Goal: Transaction & Acquisition: Purchase product/service

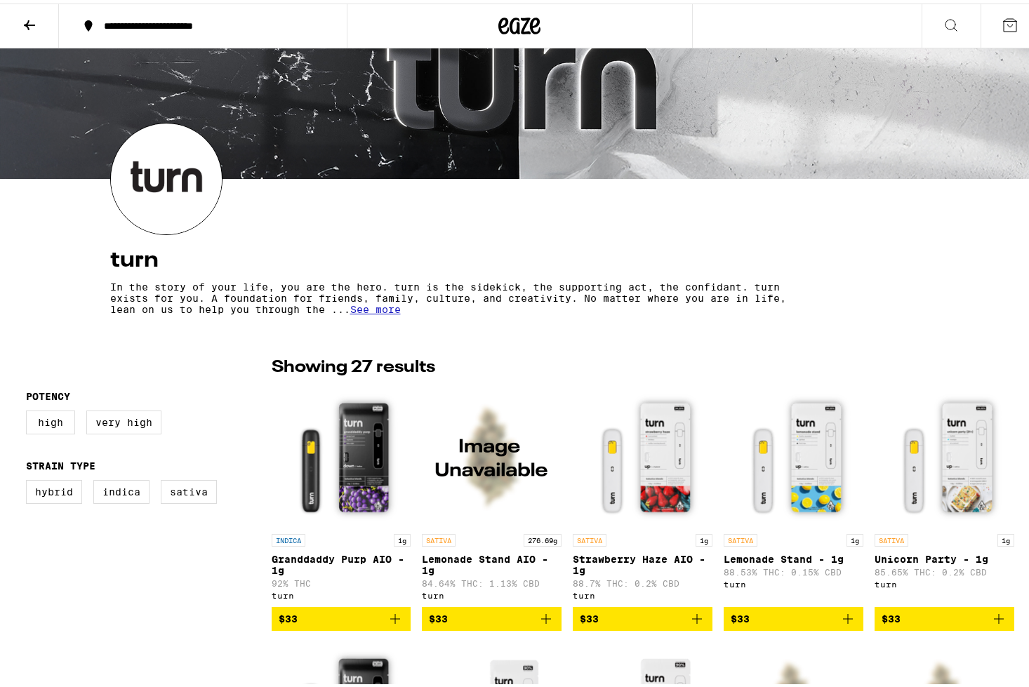
scroll to position [79, 0]
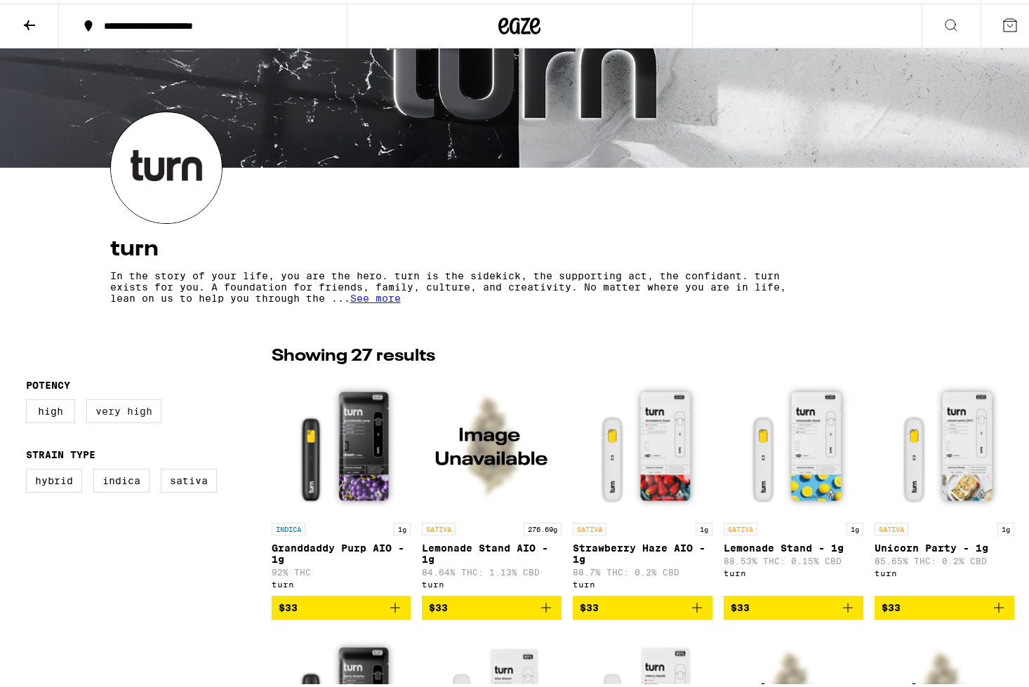
click at [100, 406] on label "Very High" at bounding box center [123, 408] width 75 height 24
click at [29, 399] on input "Very High" at bounding box center [29, 398] width 1 height 1
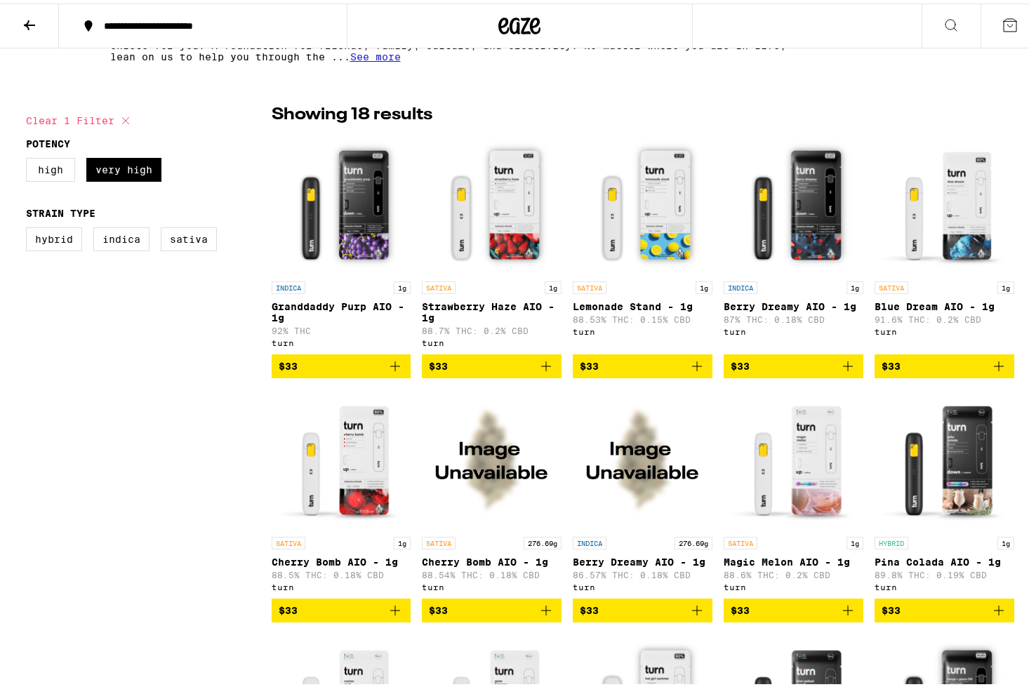
scroll to position [322, 0]
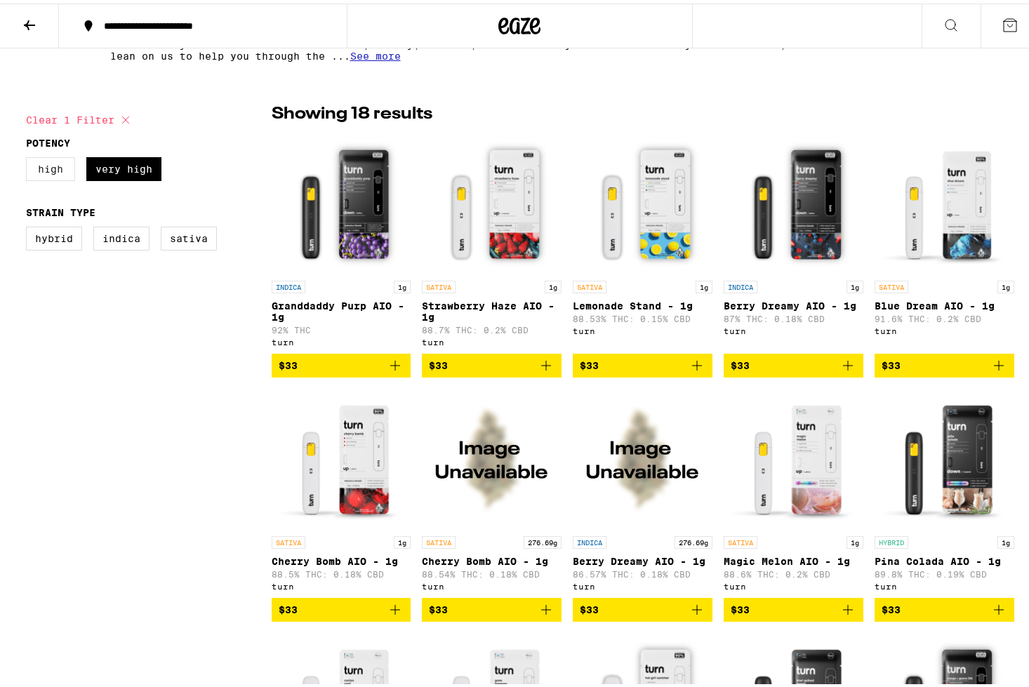
click at [48, 168] on label "High" at bounding box center [50, 166] width 49 height 24
click at [29, 157] on input "High" at bounding box center [29, 156] width 1 height 1
checkbox input "true"
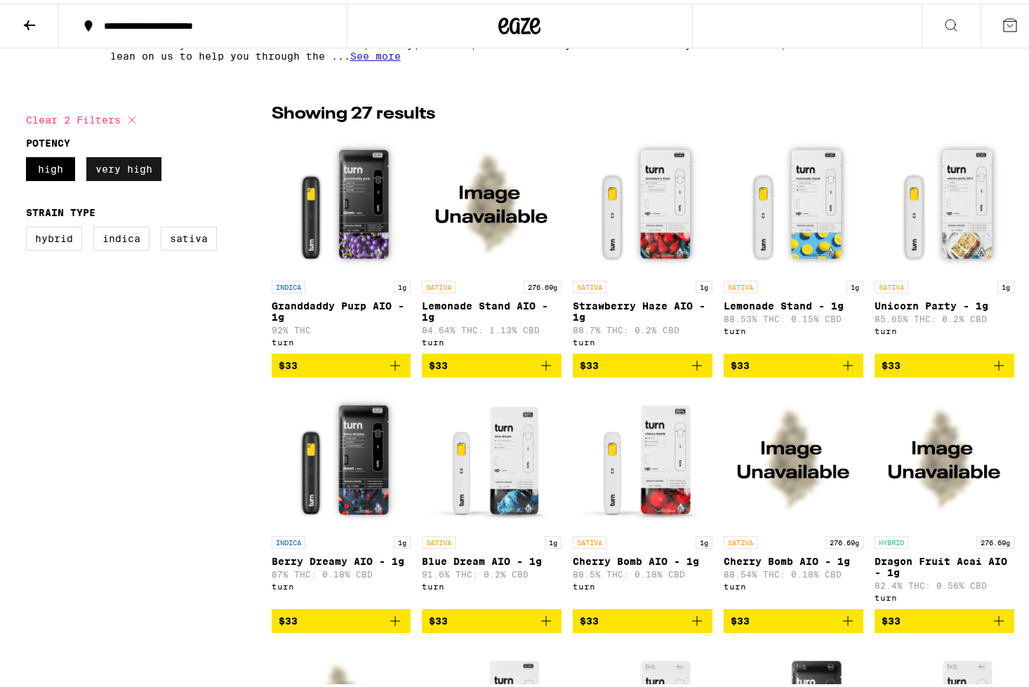
click at [116, 176] on label "Very High" at bounding box center [123, 166] width 75 height 24
click at [29, 157] on input "Very High" at bounding box center [29, 156] width 1 height 1
checkbox input "false"
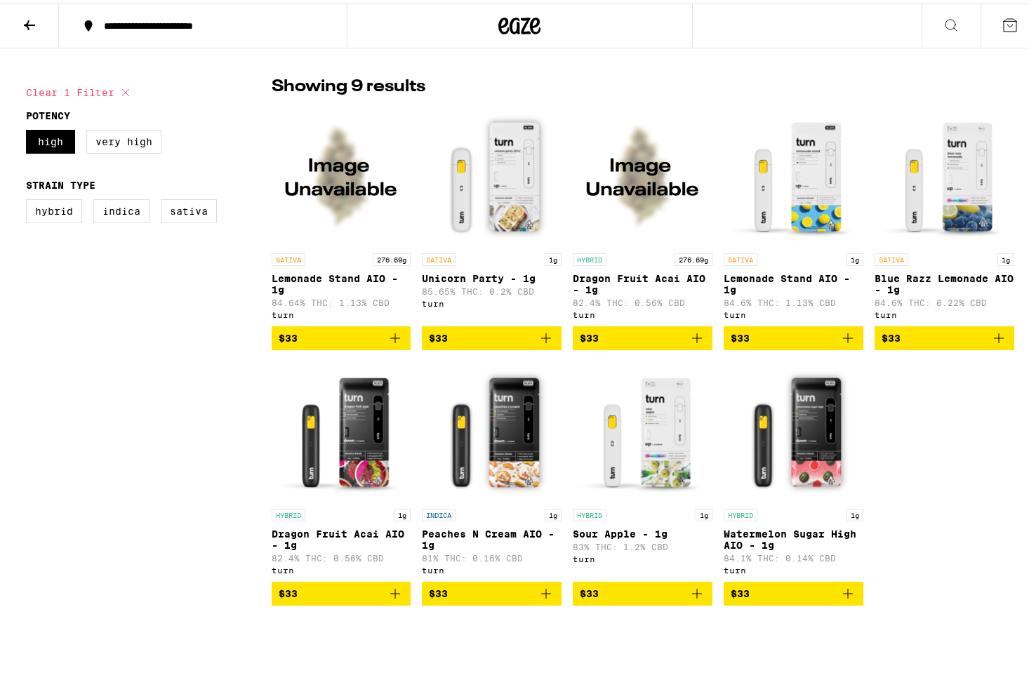
scroll to position [348, 0]
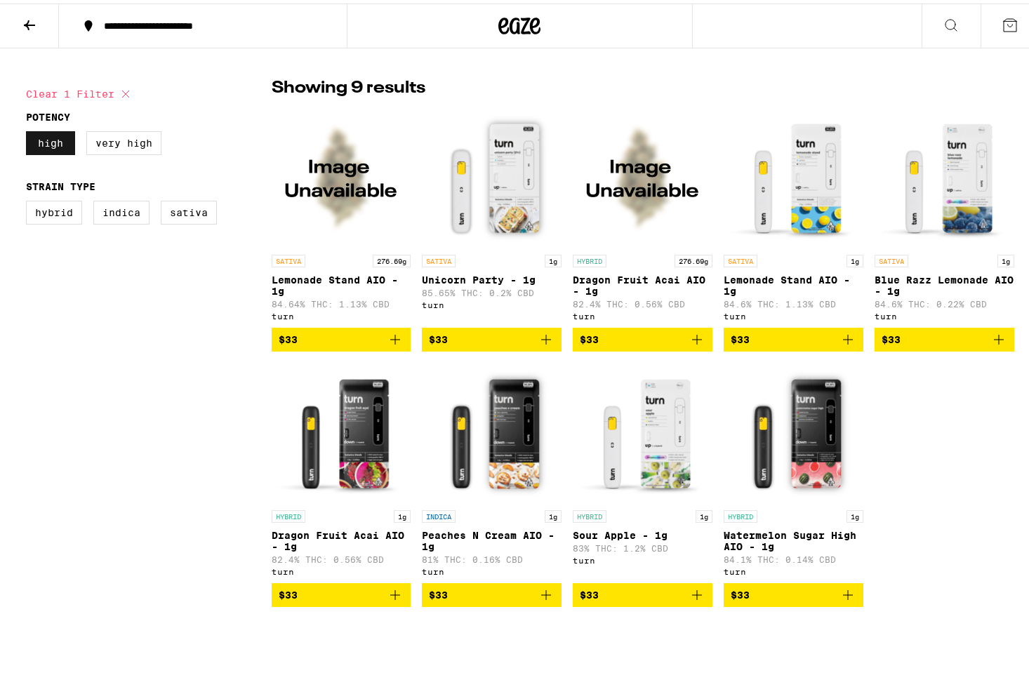
click at [34, 143] on label "High" at bounding box center [50, 140] width 49 height 24
click at [29, 131] on input "High" at bounding box center [29, 130] width 1 height 1
checkbox input "false"
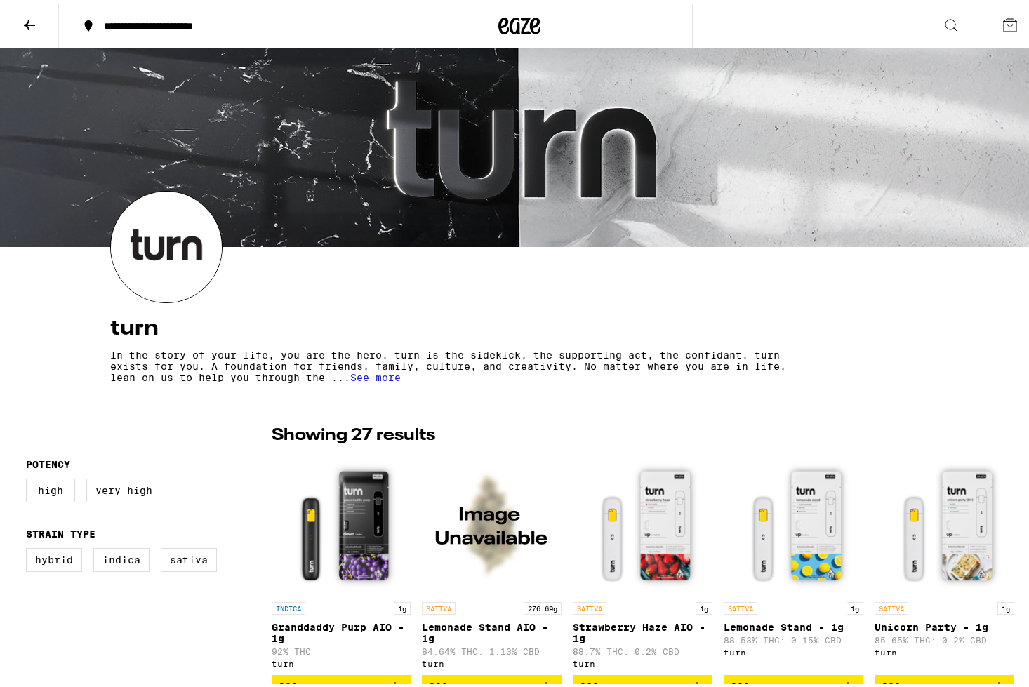
click at [41, 20] on button at bounding box center [29, 23] width 59 height 44
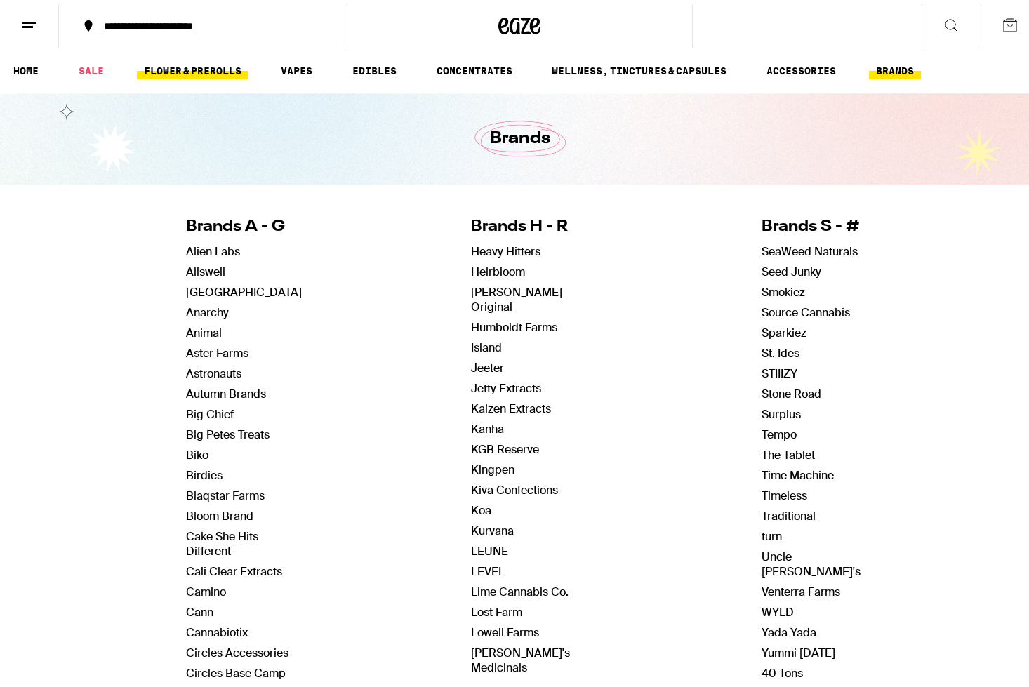
click at [154, 70] on link "FLOWER & PREROLLS" at bounding box center [193, 67] width 112 height 17
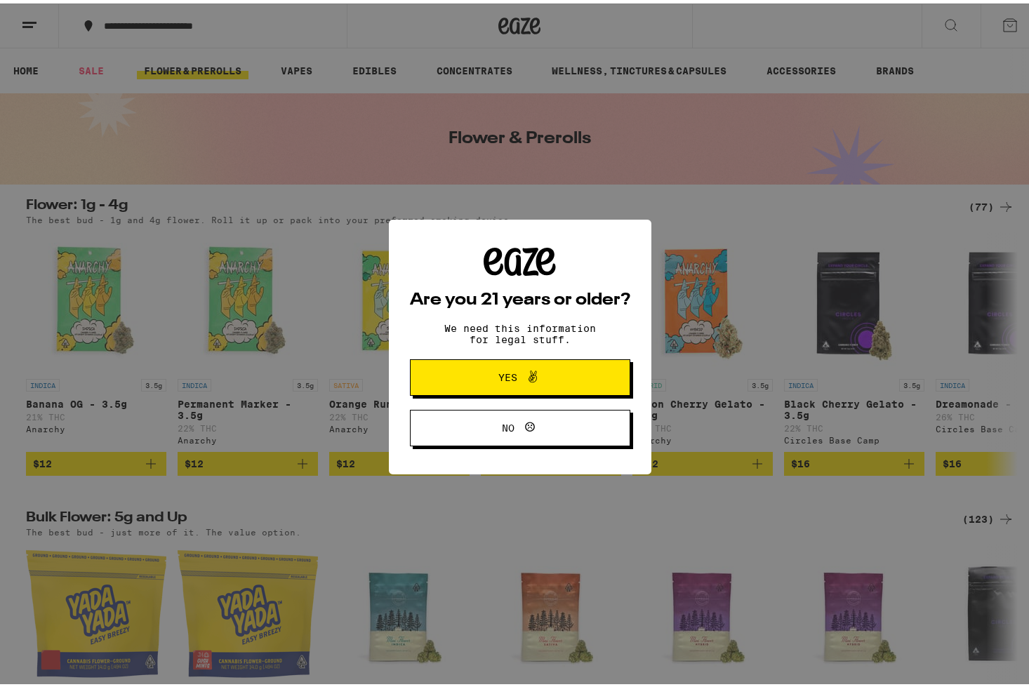
click at [558, 379] on span "Yes" at bounding box center [520, 374] width 107 height 18
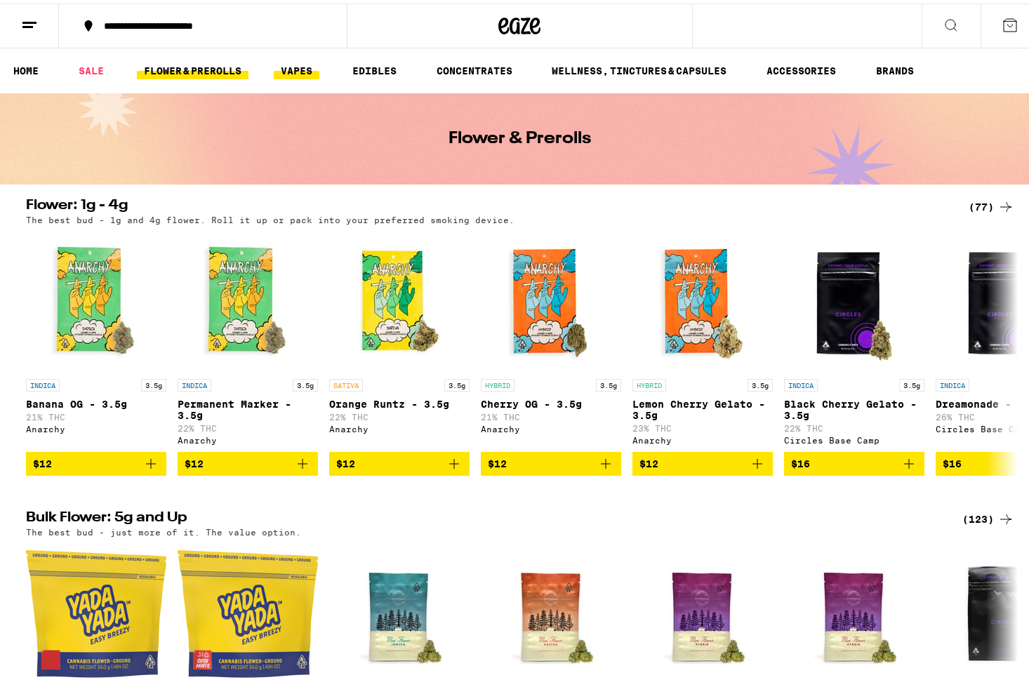
click at [290, 62] on link "VAPES" at bounding box center [297, 67] width 46 height 17
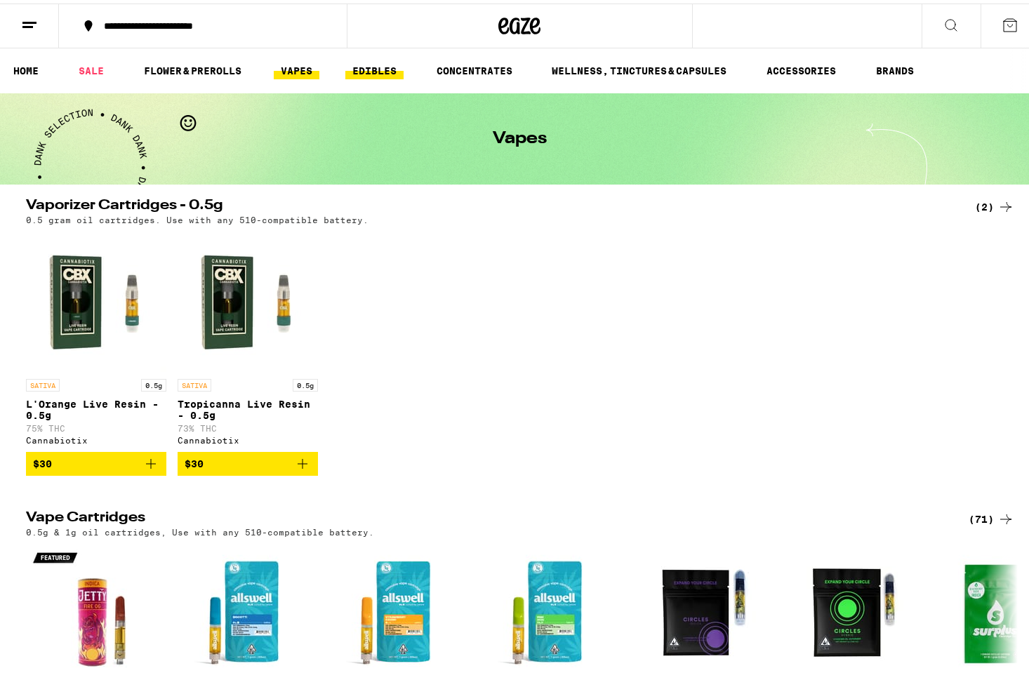
click at [362, 66] on link "EDIBLES" at bounding box center [374, 67] width 58 height 17
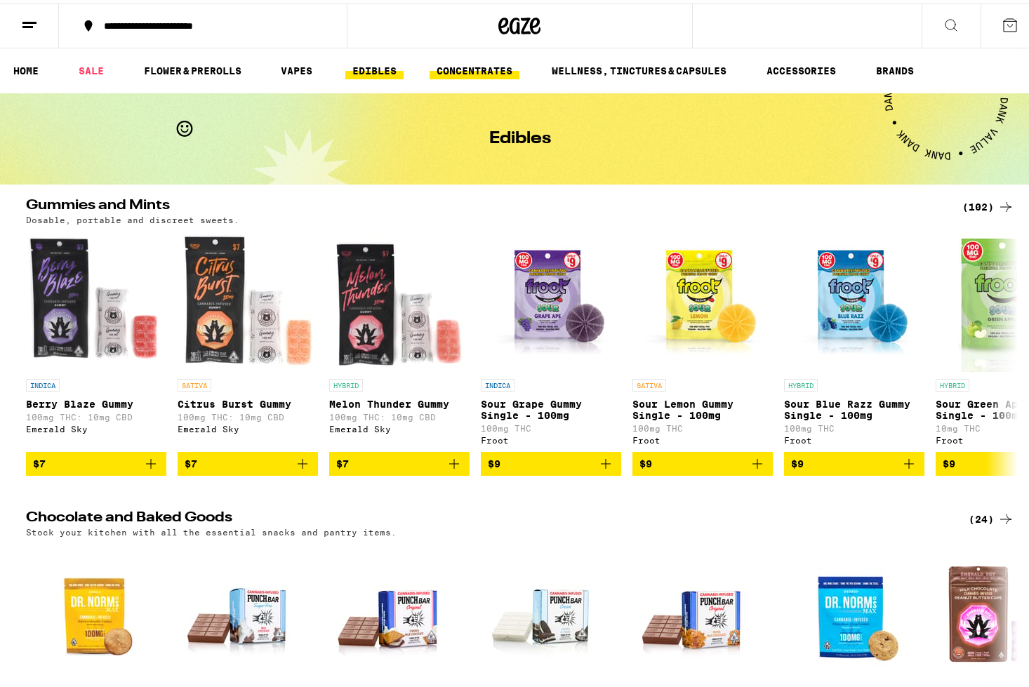
click at [491, 70] on link "CONCENTRATES" at bounding box center [475, 67] width 90 height 17
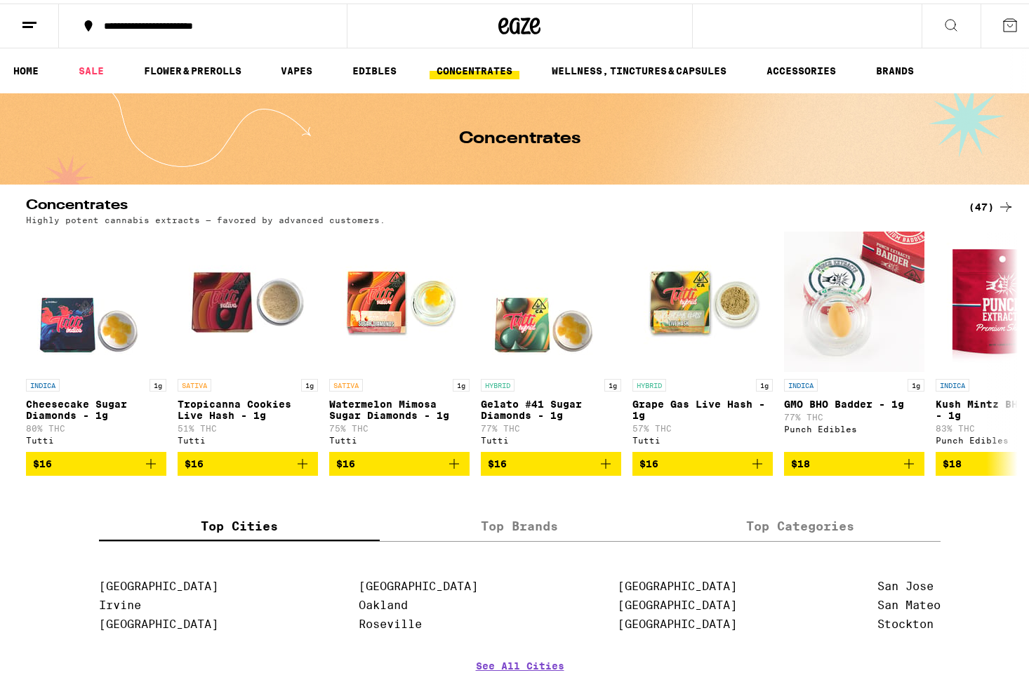
click at [592, 77] on ul "HOME SALE FLOWER & PREROLLS VAPES EDIBLES CONCENTRATES WELLNESS, TINCTURES & CA…" at bounding box center [520, 67] width 1040 height 45
click at [591, 69] on link "WELLNESS, TINCTURES & CAPSULES" at bounding box center [639, 67] width 189 height 17
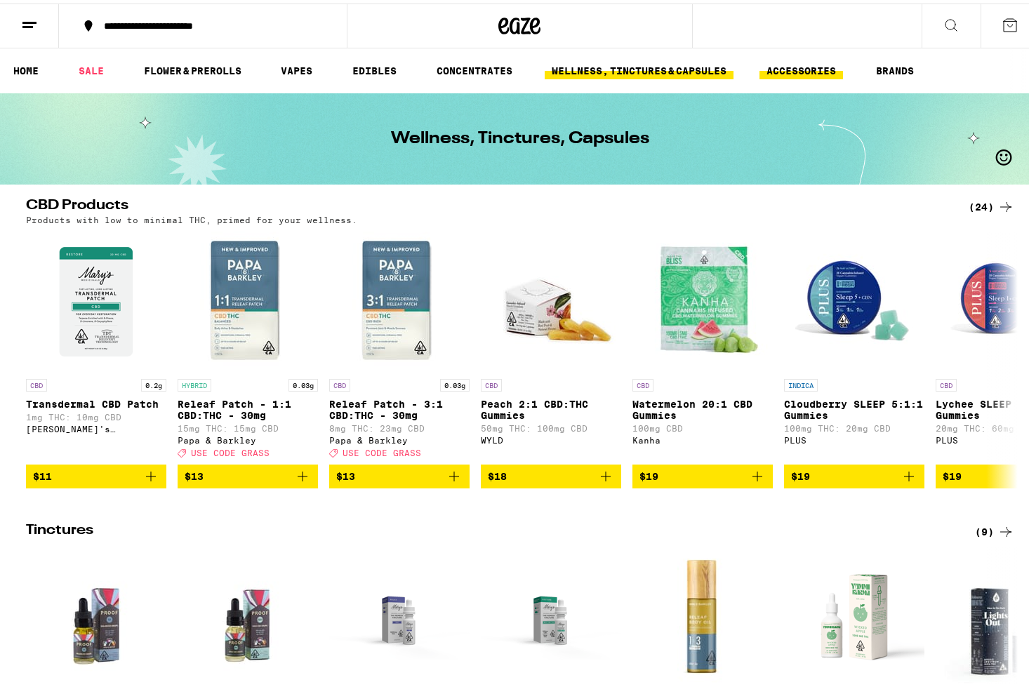
click at [812, 63] on link "ACCESSORIES" at bounding box center [802, 67] width 84 height 17
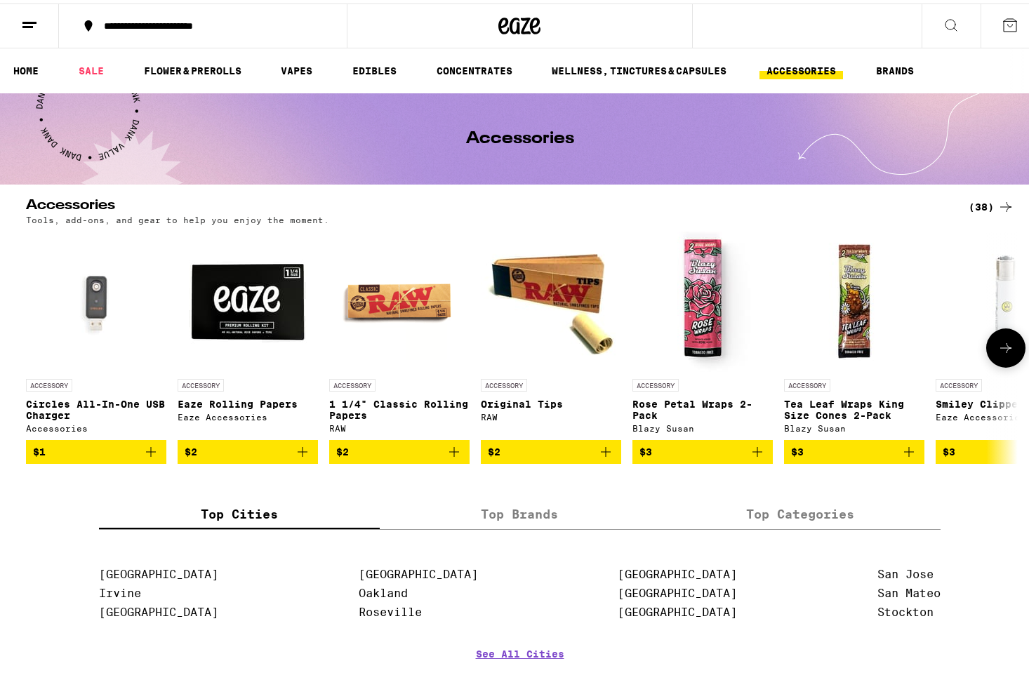
click at [97, 312] on img "Open page for Circles All-In-One USB Charger from Accessories" at bounding box center [96, 298] width 140 height 140
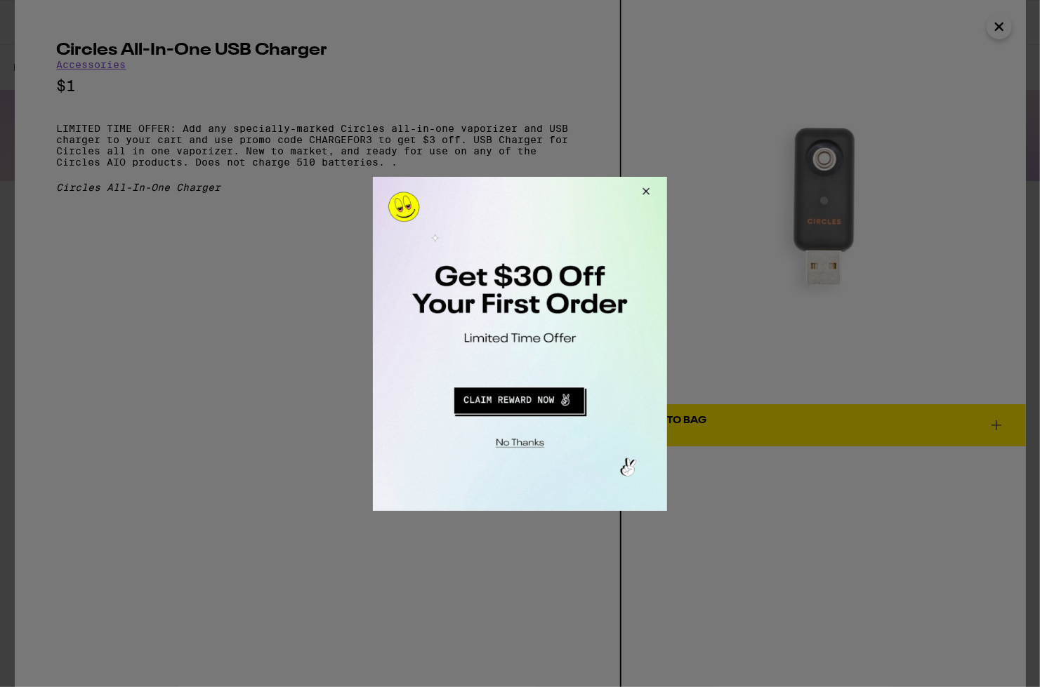
click at [641, 187] on button "Close Modal" at bounding box center [643, 193] width 38 height 34
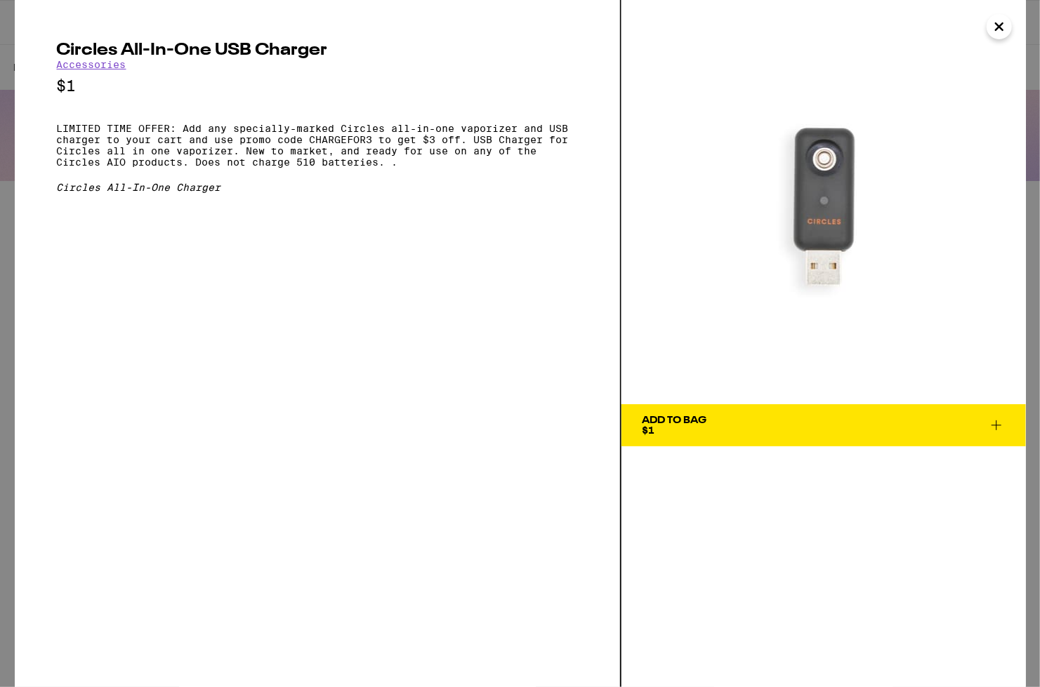
click at [1004, 15] on button "Close" at bounding box center [999, 26] width 25 height 25
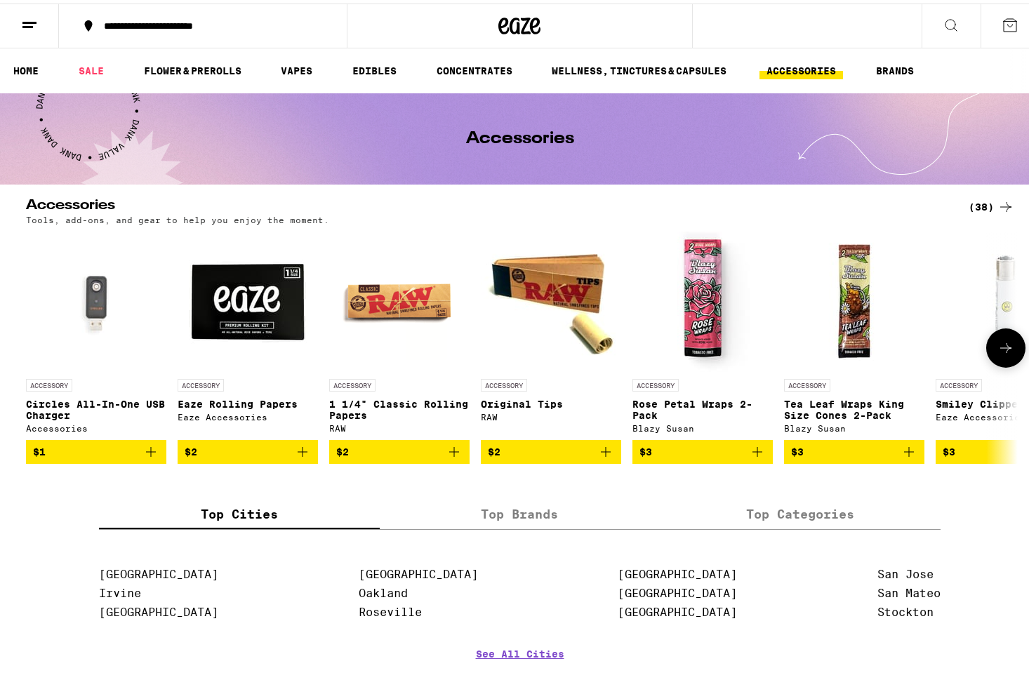
click at [998, 345] on icon at bounding box center [1006, 344] width 17 height 17
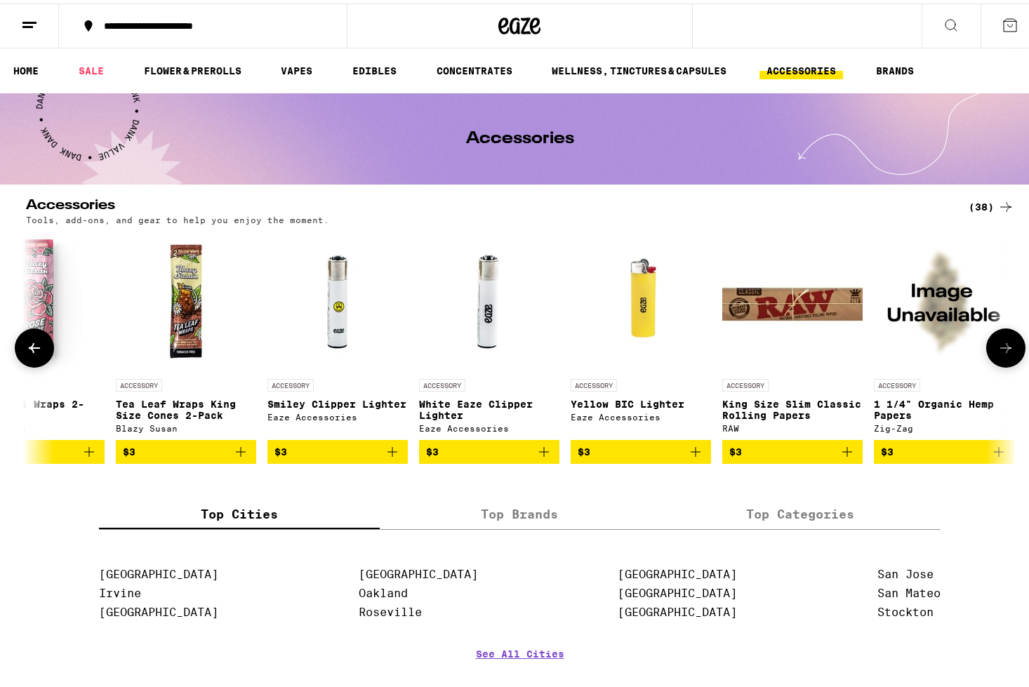
scroll to position [0, 836]
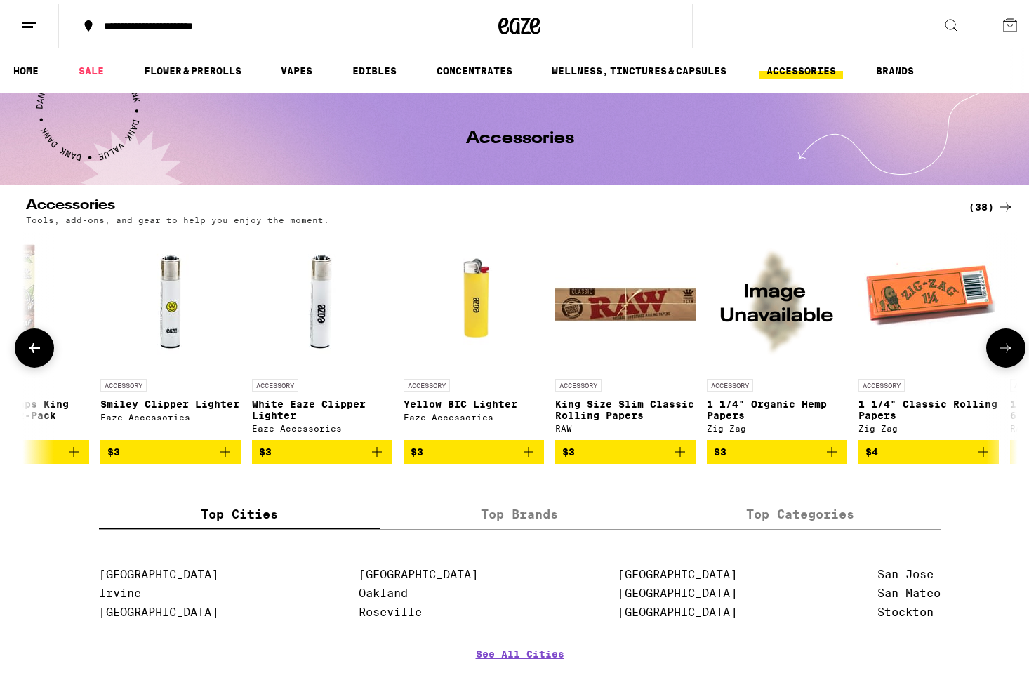
click at [998, 345] on icon at bounding box center [1006, 344] width 17 height 17
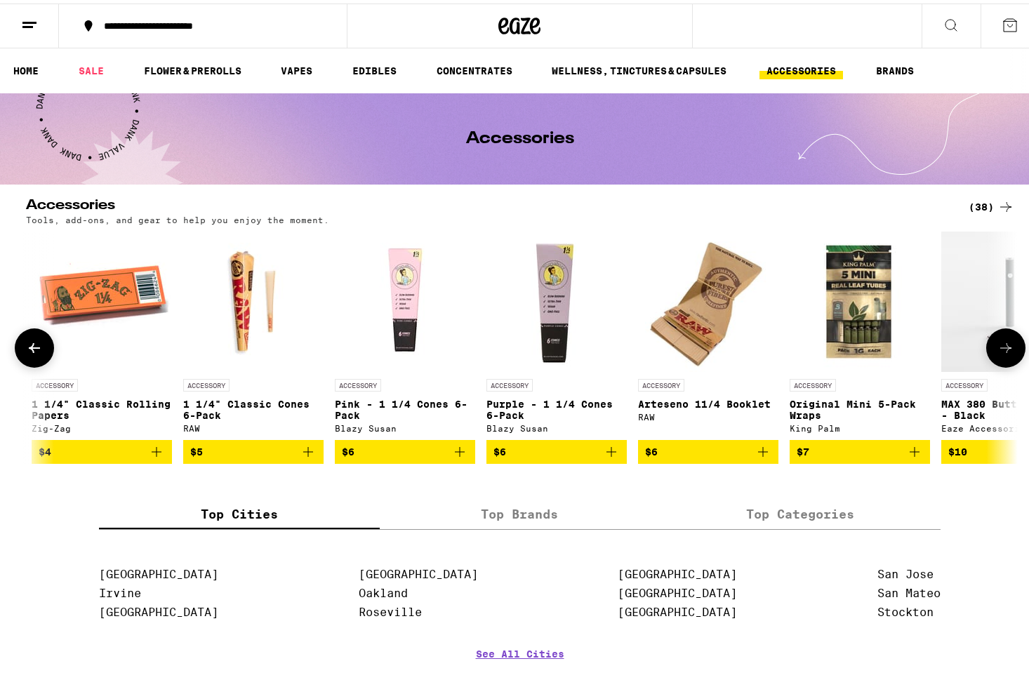
scroll to position [0, 1671]
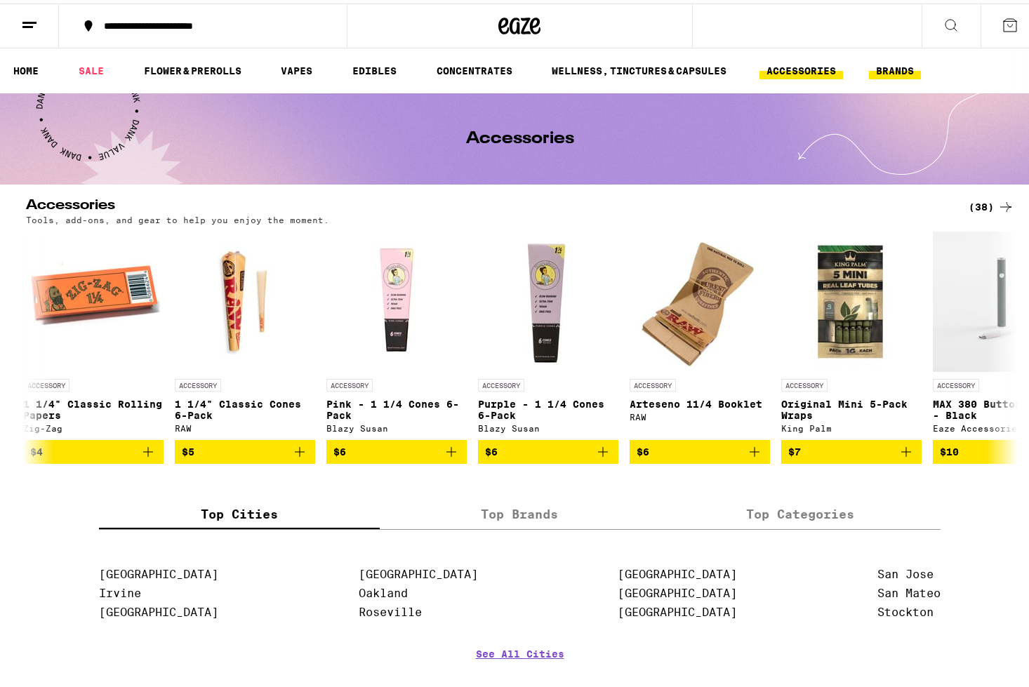
click at [911, 63] on link "BRANDS" at bounding box center [895, 67] width 52 height 17
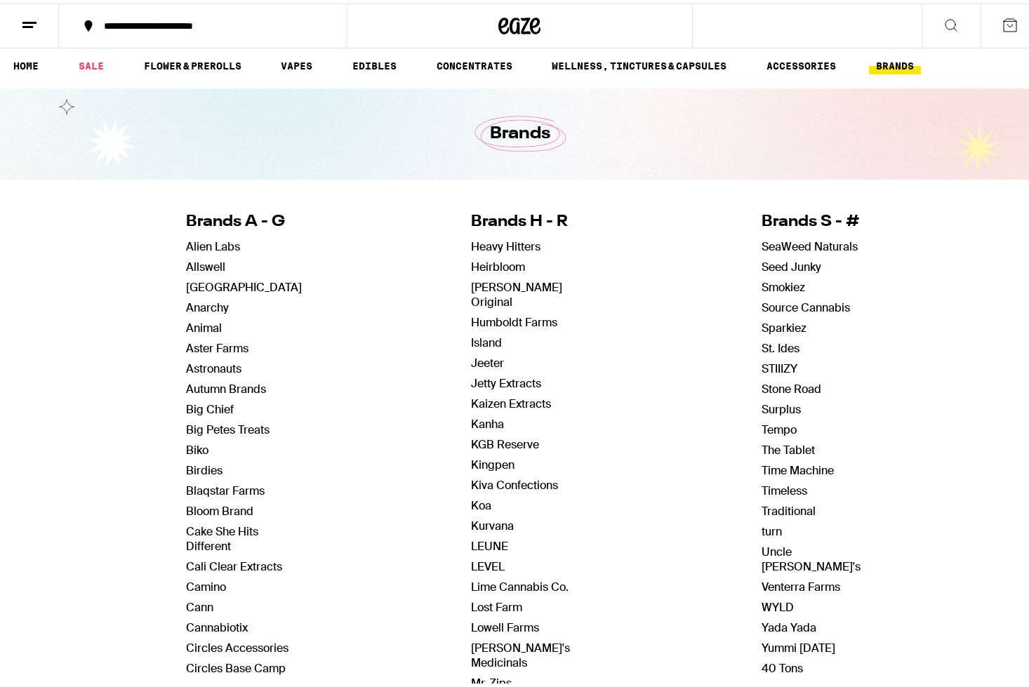
scroll to position [6, 0]
click at [235, 246] on span "Alien Labs" at bounding box center [244, 242] width 116 height 15
click at [223, 237] on link "Alien Labs" at bounding box center [213, 242] width 54 height 15
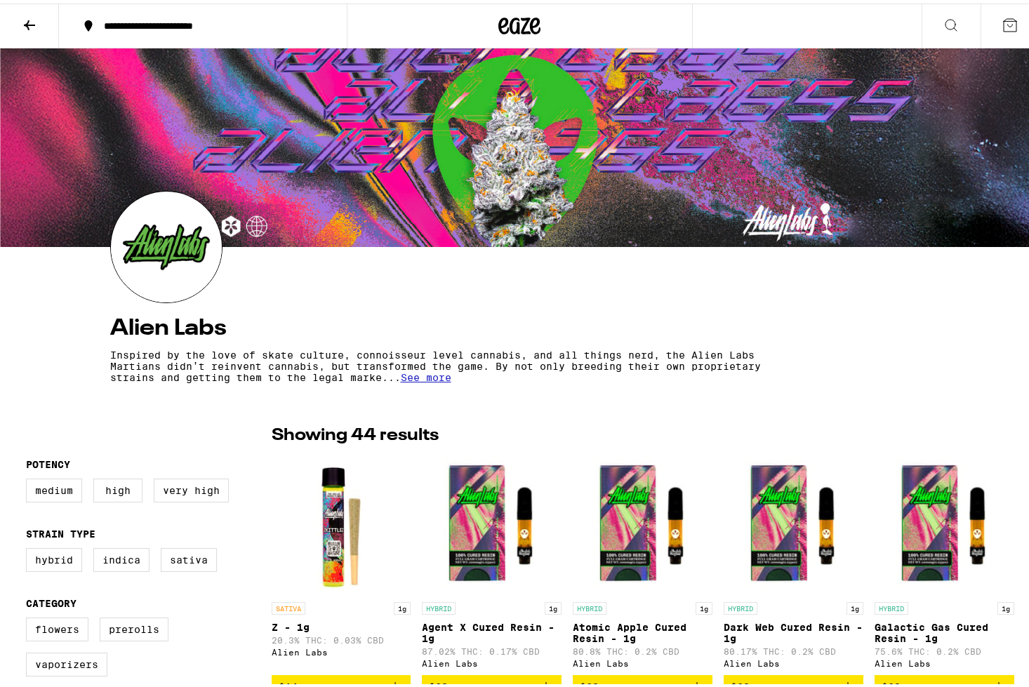
click at [350, 531] on img "Open page for Z - 1g from Alien Labs" at bounding box center [342, 522] width 140 height 140
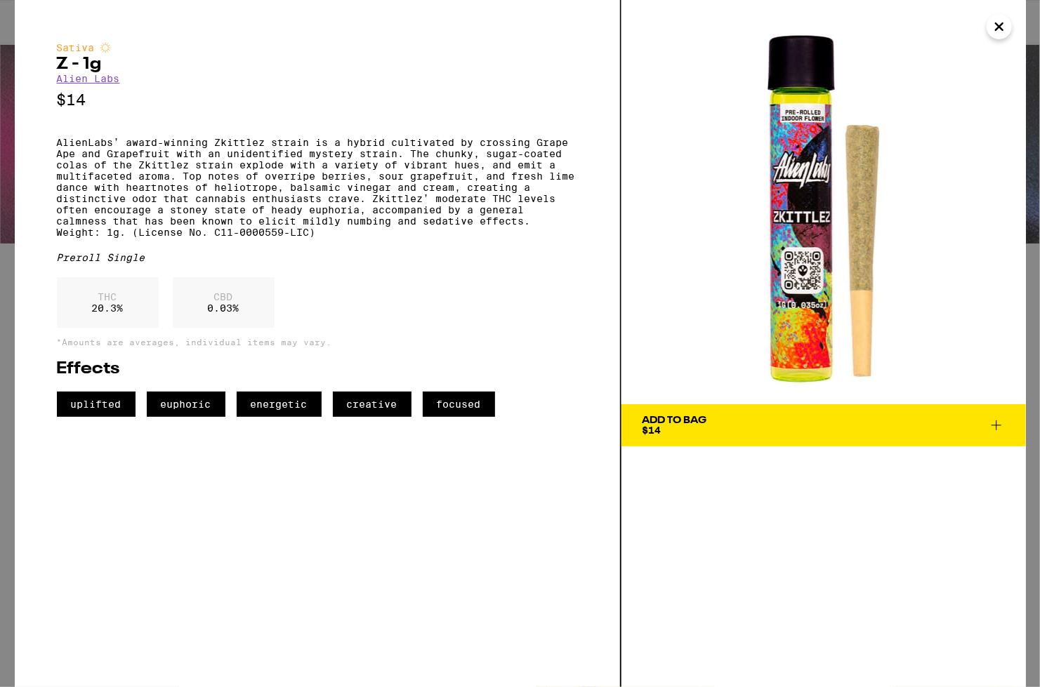
click at [676, 425] on div "Add To Bag" at bounding box center [675, 421] width 65 height 10
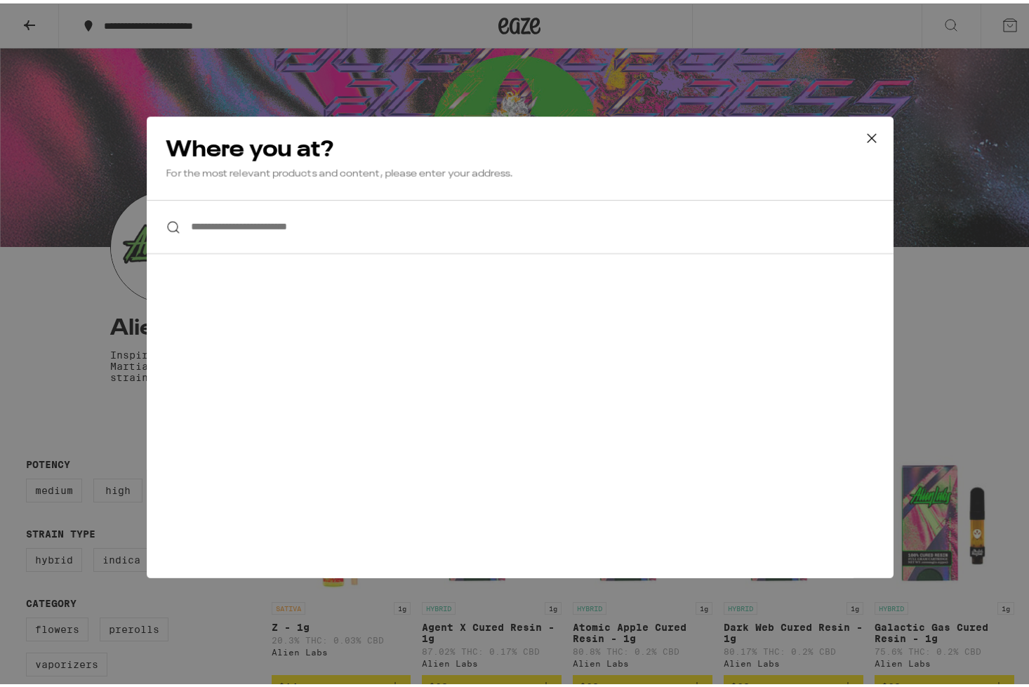
click at [320, 230] on input "**********" at bounding box center [520, 224] width 747 height 54
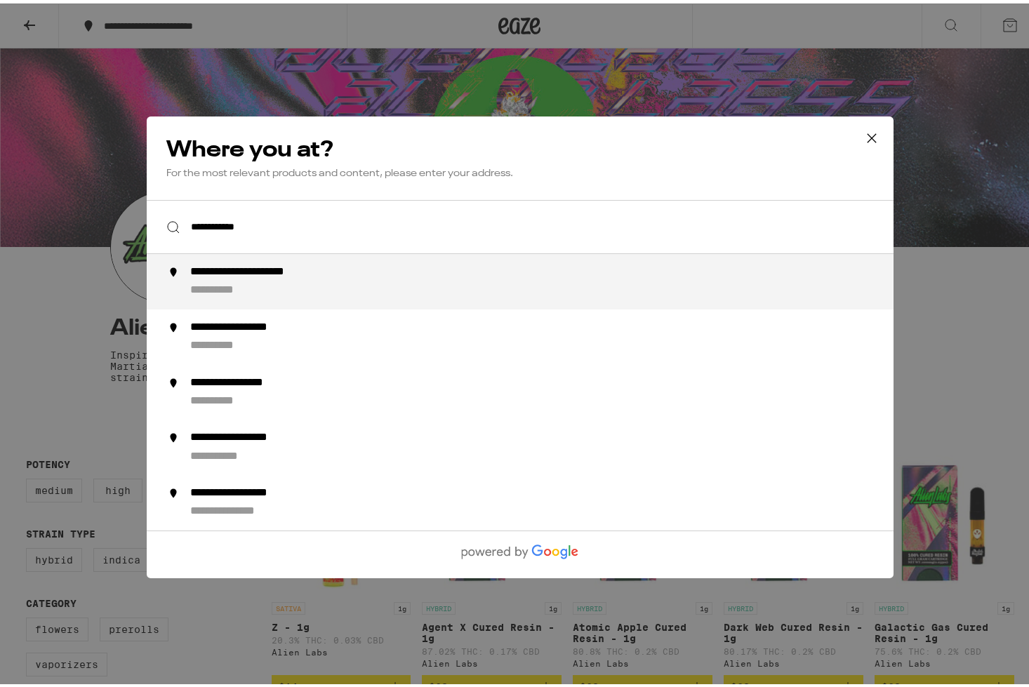
click at [324, 268] on div "**********" at bounding box center [269, 269] width 159 height 15
type input "**********"
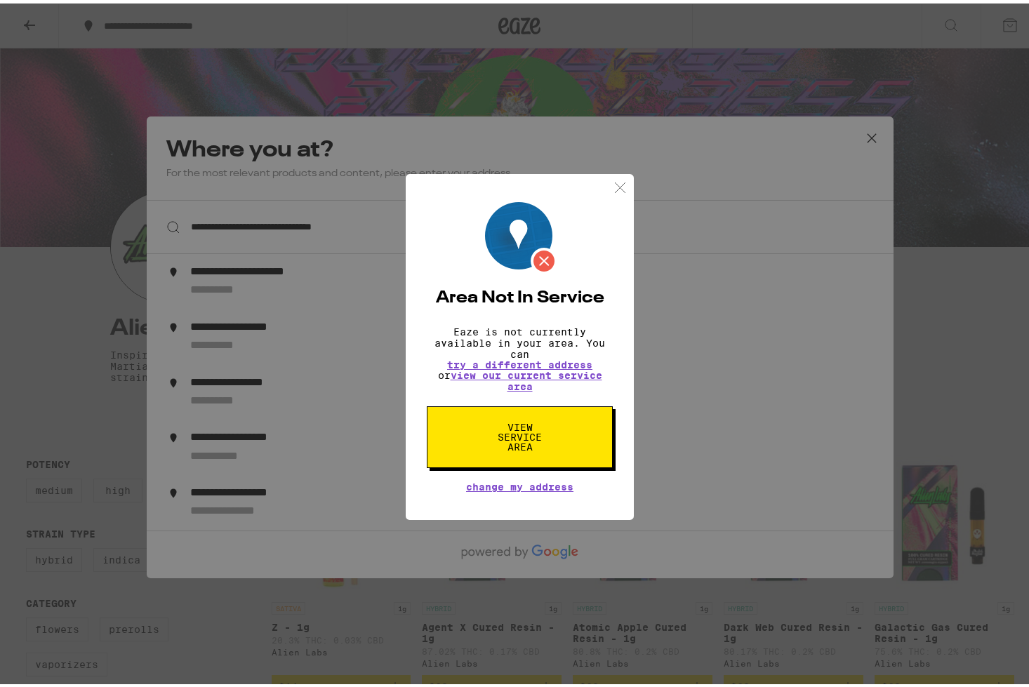
click at [599, 171] on div "Area Not In Service Eaze is not currently available in your area. You can try a…" at bounding box center [520, 344] width 228 height 347
click at [619, 176] on img at bounding box center [621, 185] width 18 height 18
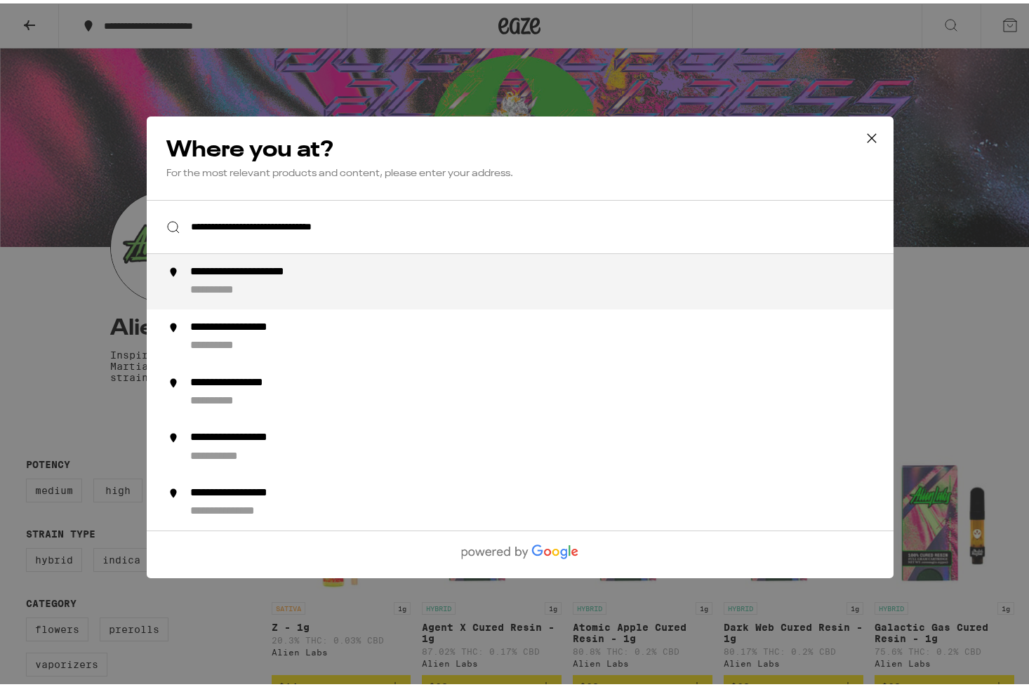
click at [295, 288] on div "**********" at bounding box center [548, 278] width 716 height 33
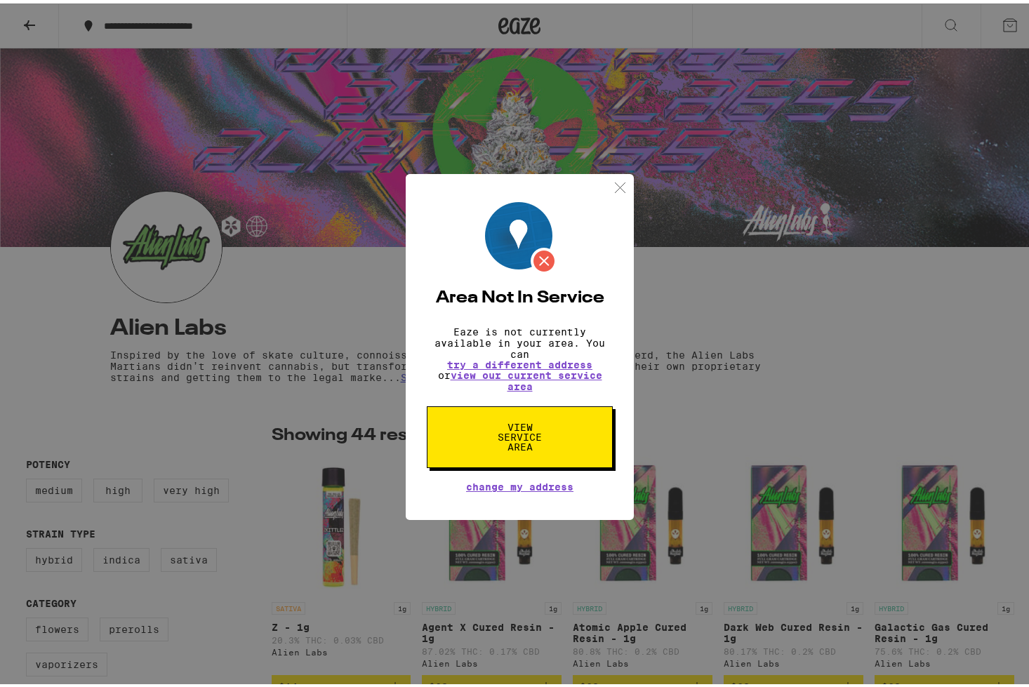
click at [522, 435] on span "View Service Area" at bounding box center [520, 433] width 72 height 29
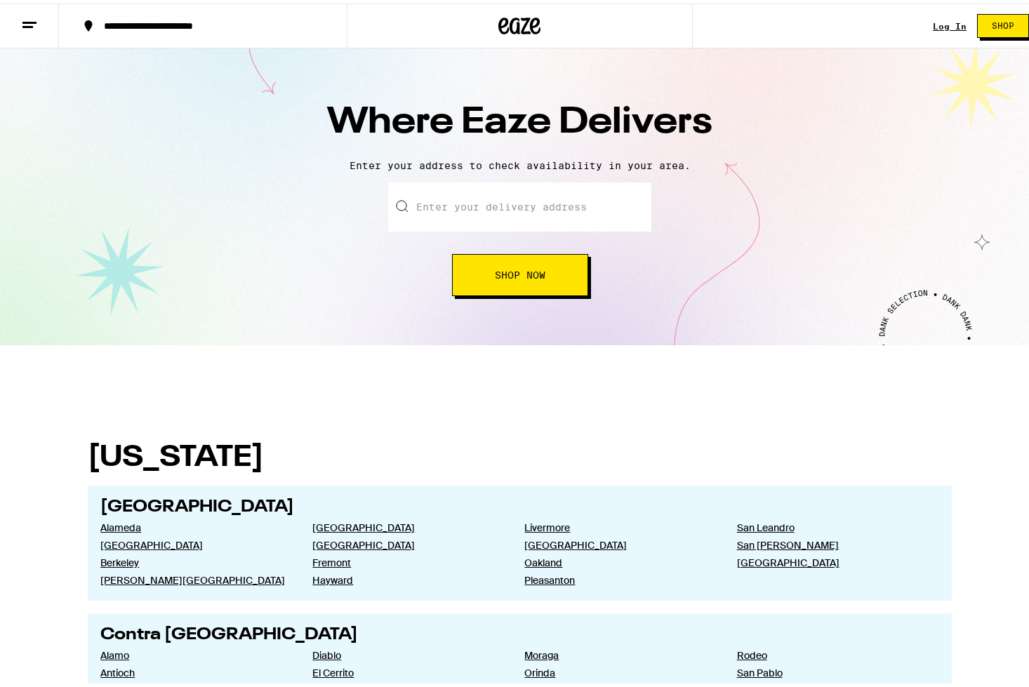
click at [508, 211] on input "text" at bounding box center [519, 203] width 263 height 49
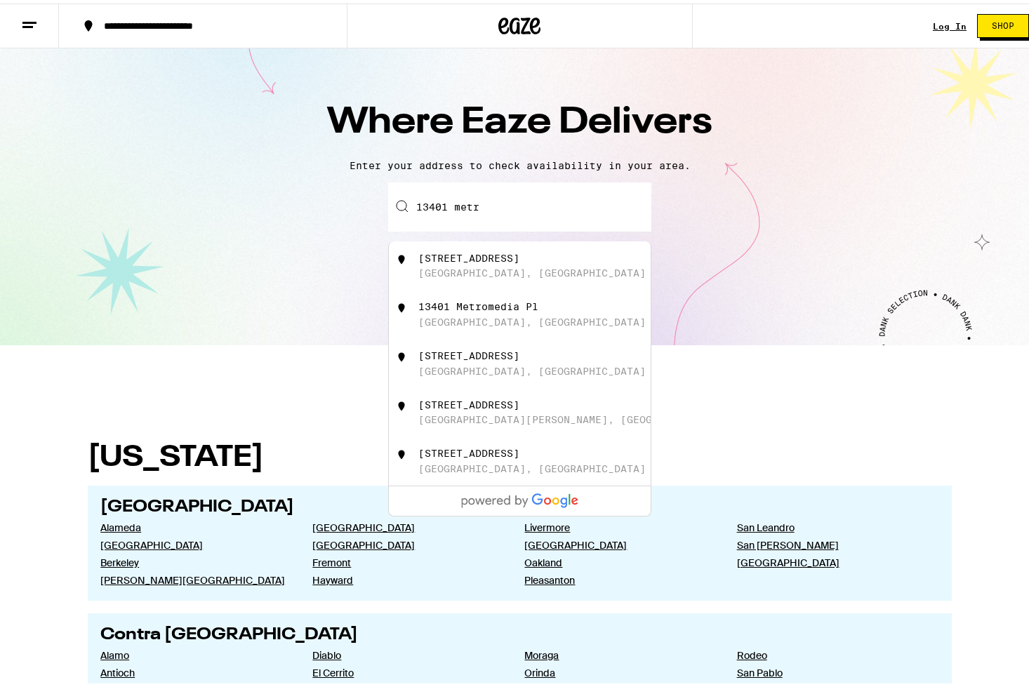
click at [520, 251] on div "[STREET_ADDRESS]" at bounding box center [469, 254] width 101 height 11
type input "[STREET_ADDRESS]"
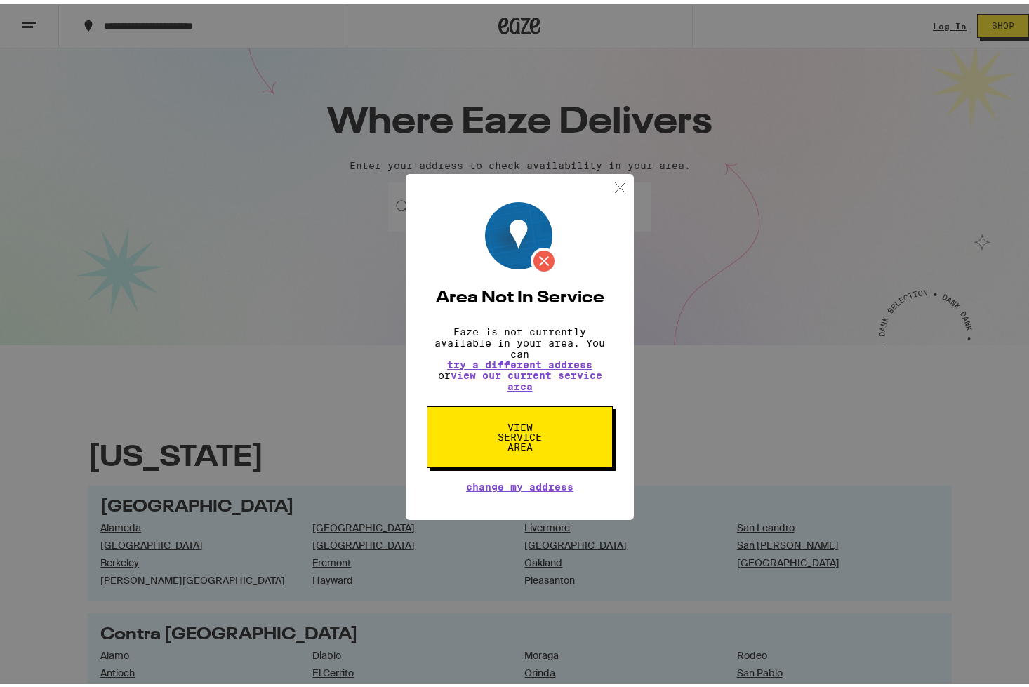
click at [519, 434] on span "View Service Area" at bounding box center [520, 433] width 72 height 29
click at [612, 176] on img at bounding box center [621, 185] width 18 height 18
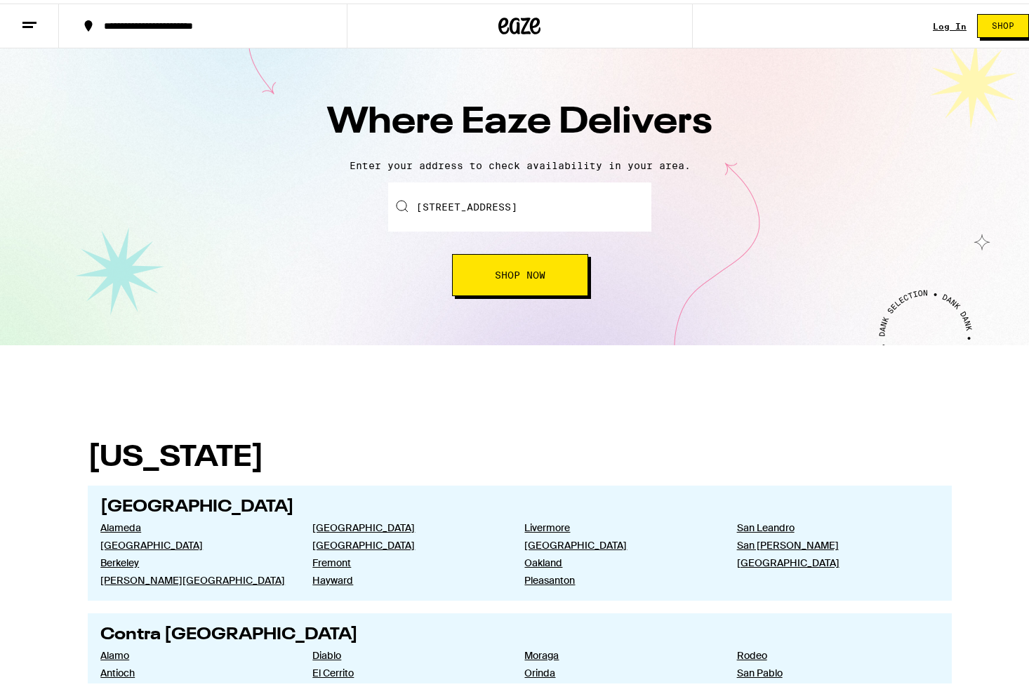
click at [508, 267] on span "Shop Now" at bounding box center [520, 272] width 51 height 10
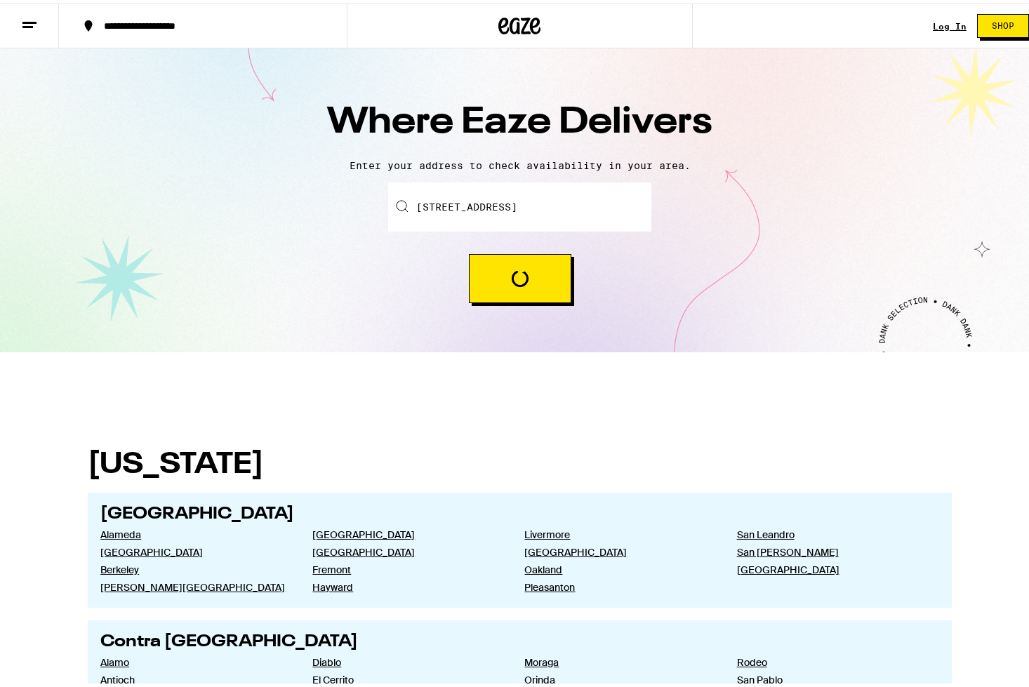
click at [508, 267] on button "Loading" at bounding box center [520, 275] width 103 height 49
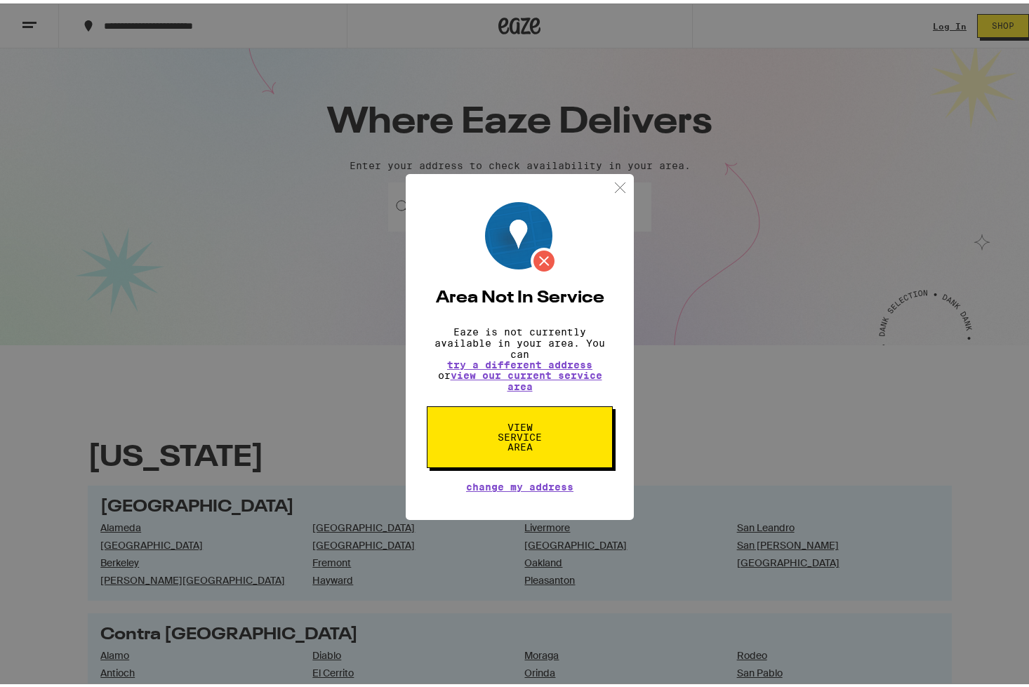
click at [605, 178] on div "Area Not In Service Eaze is not currently available in your area. You can try a…" at bounding box center [520, 344] width 228 height 347
click at [617, 171] on div "Area Not In Service Eaze is not currently available in your area. You can try a…" at bounding box center [520, 344] width 228 height 347
click at [603, 173] on div "Area Not In Service Eaze is not currently available in your area. You can try a…" at bounding box center [520, 344] width 228 height 347
click at [612, 176] on img at bounding box center [621, 185] width 18 height 18
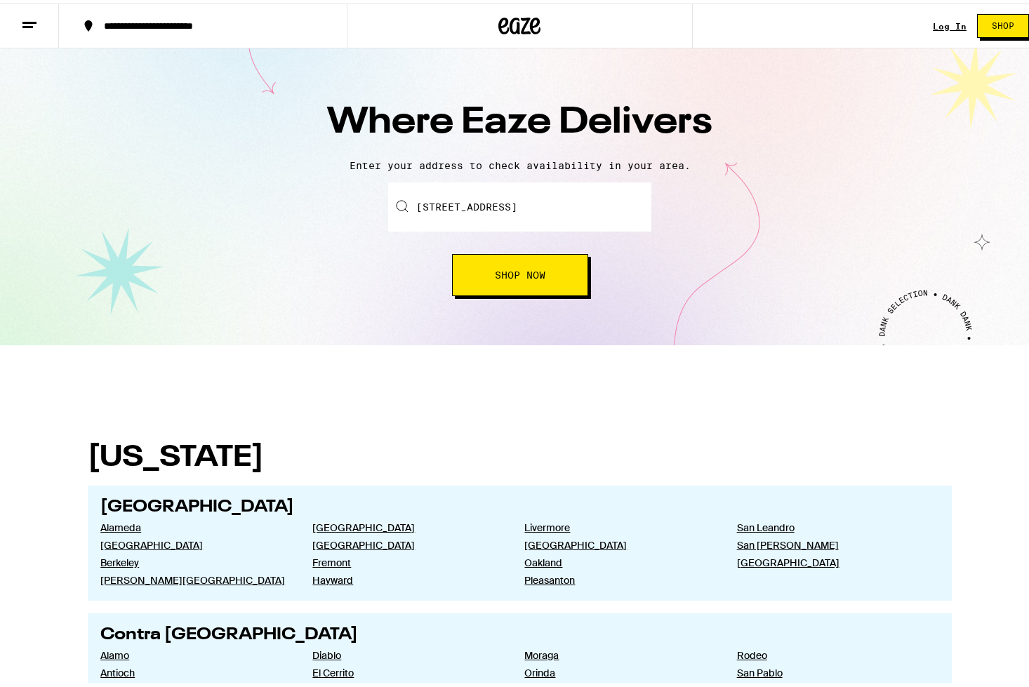
click at [37, 10] on button at bounding box center [29, 23] width 59 height 44
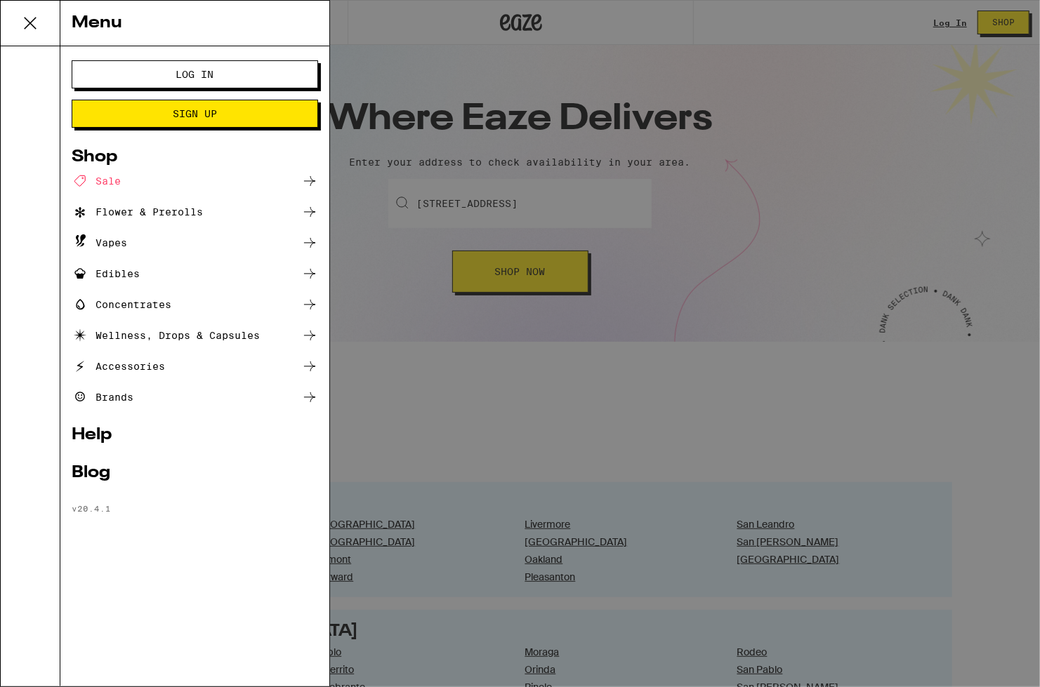
click at [152, 206] on div "Flower & Prerolls" at bounding box center [137, 212] width 131 height 17
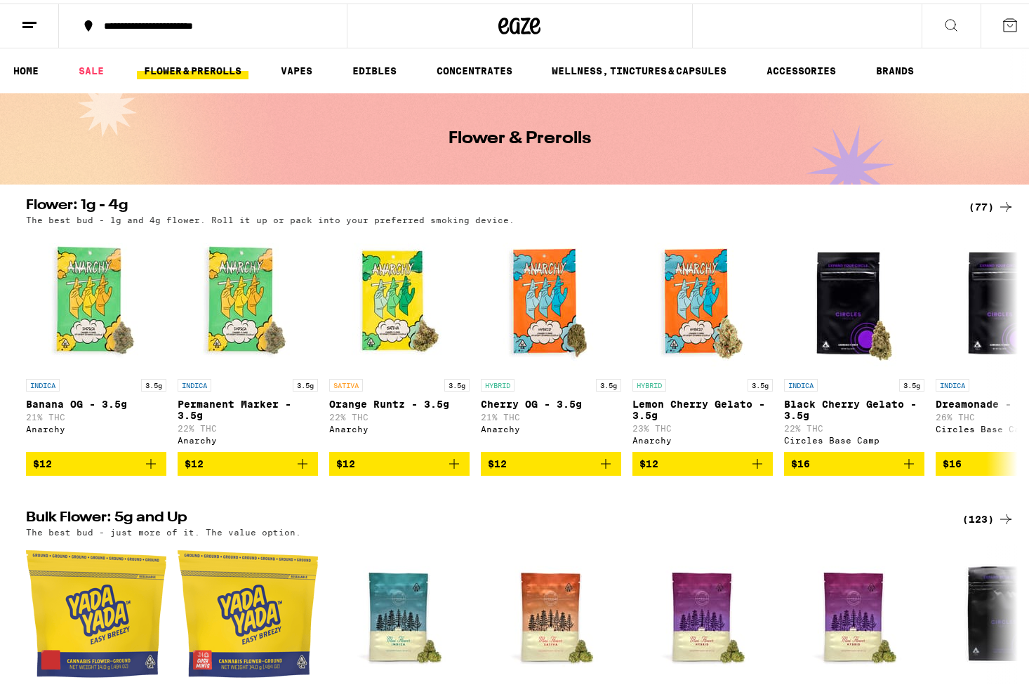
click at [143, 18] on div "**********" at bounding box center [210, 23] width 226 height 10
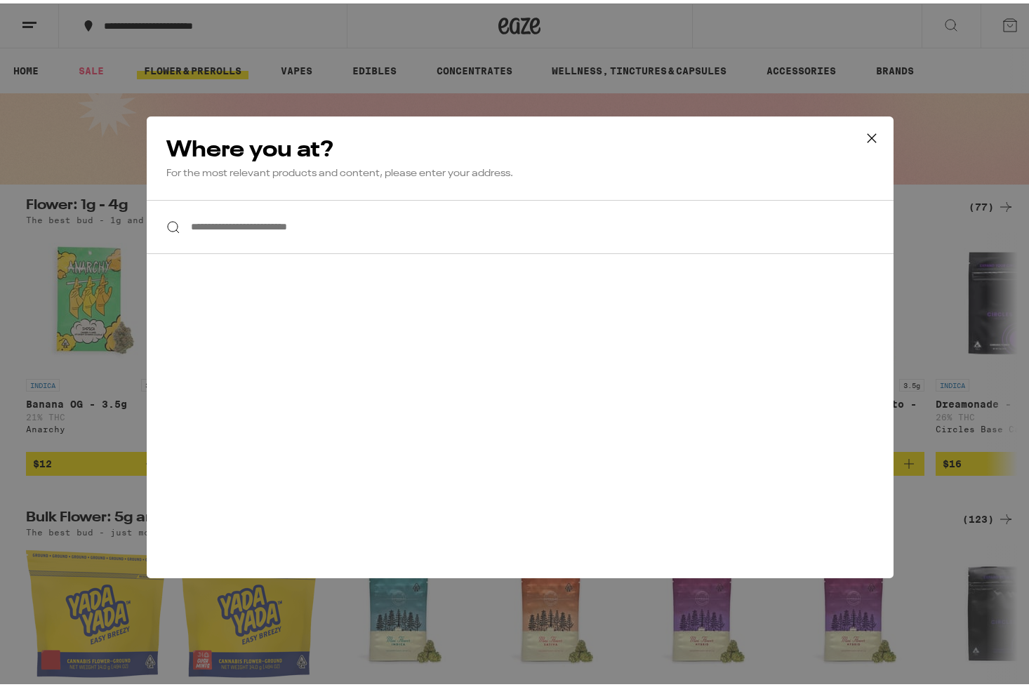
click at [265, 230] on input "**********" at bounding box center [520, 224] width 747 height 54
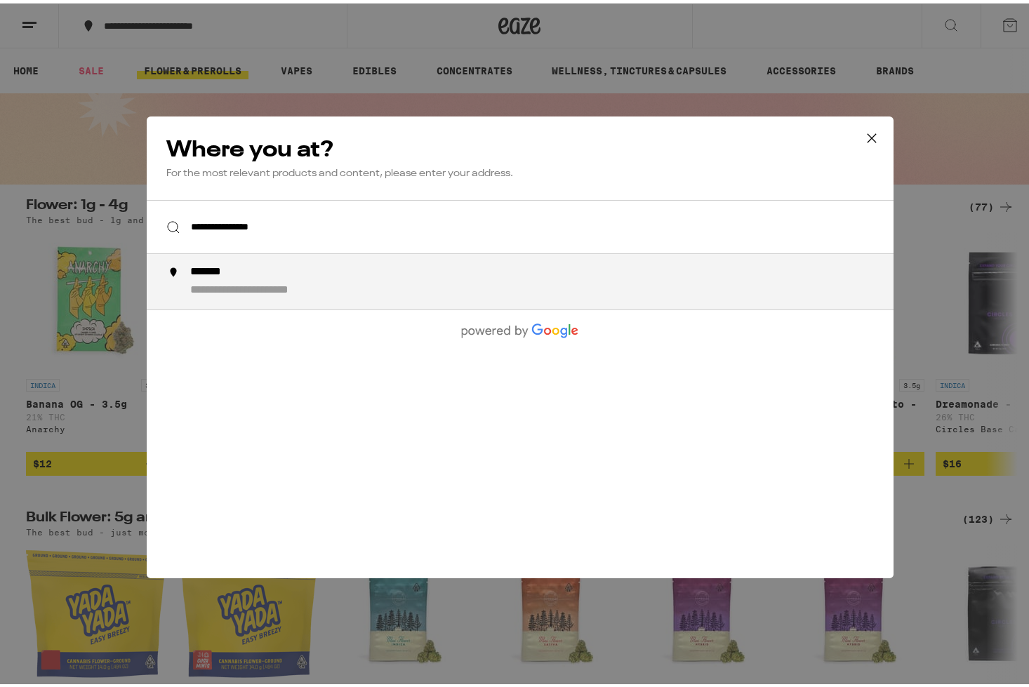
click at [539, 260] on li "**********" at bounding box center [520, 278] width 747 height 55
type input "**********"
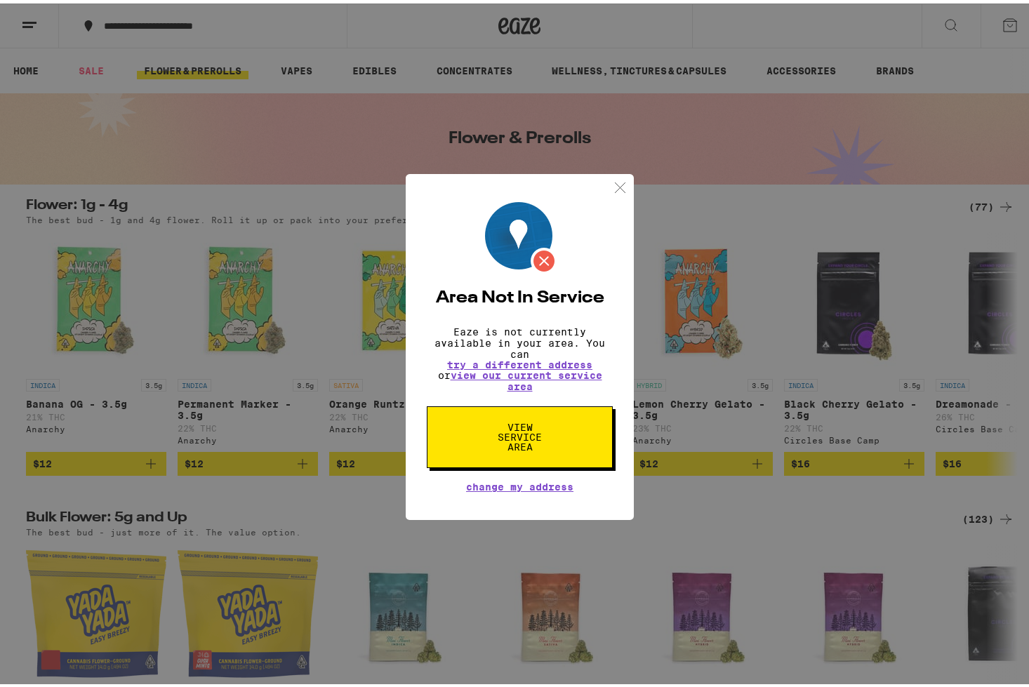
click at [547, 463] on button "View Service Area" at bounding box center [520, 434] width 186 height 62
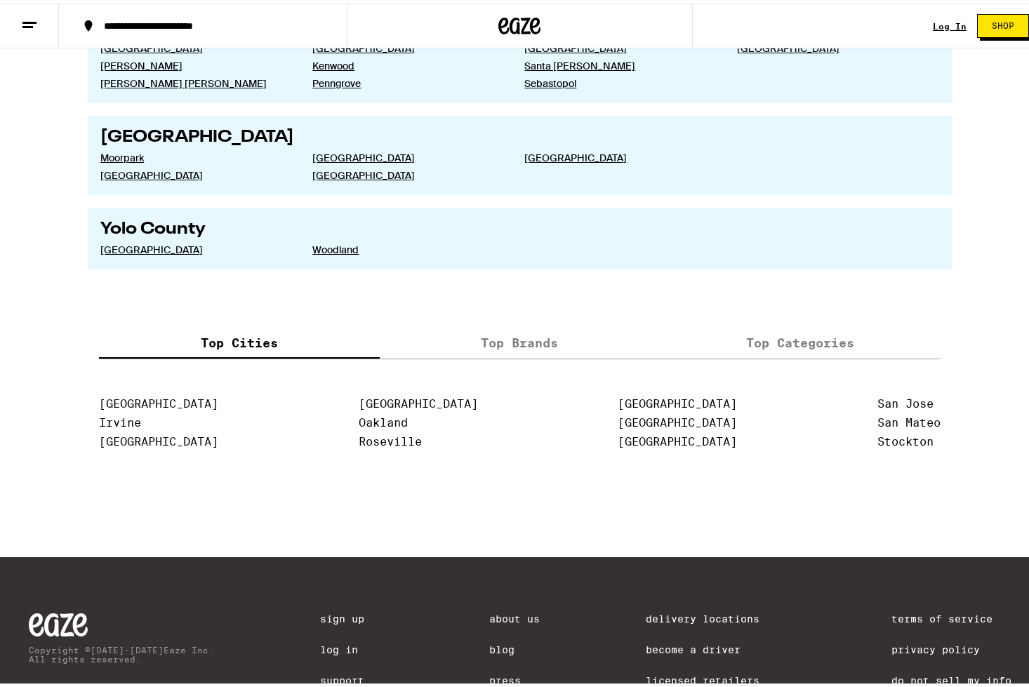
scroll to position [2721, 0]
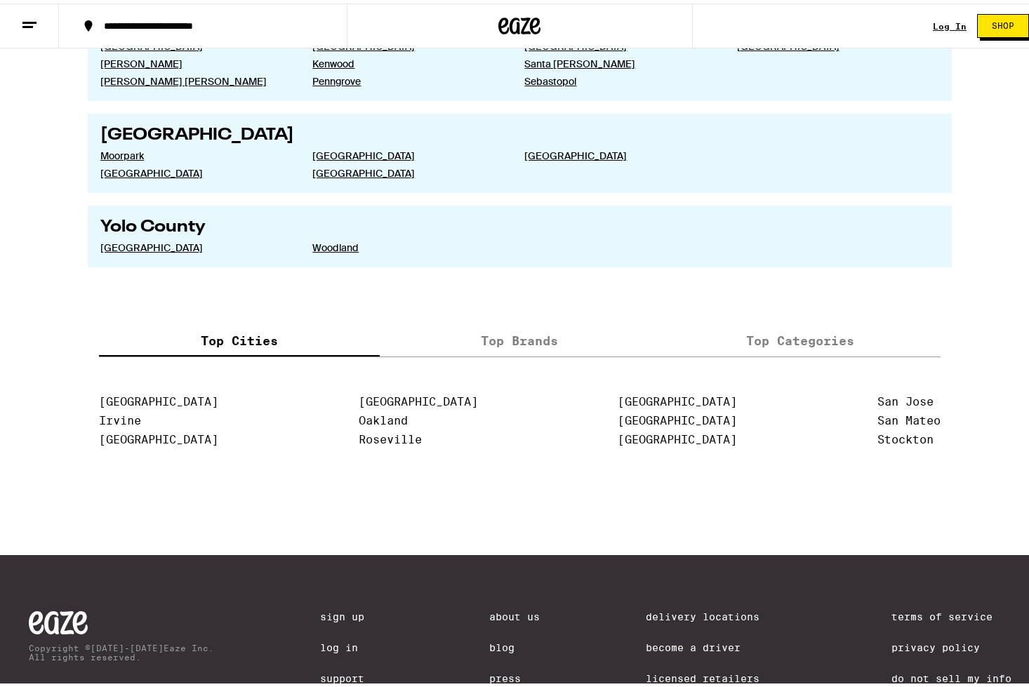
click at [515, 353] on label "Top Brands" at bounding box center [520, 338] width 281 height 30
click at [0, 0] on input "Top Brands" at bounding box center [0, 0] width 0 height 0
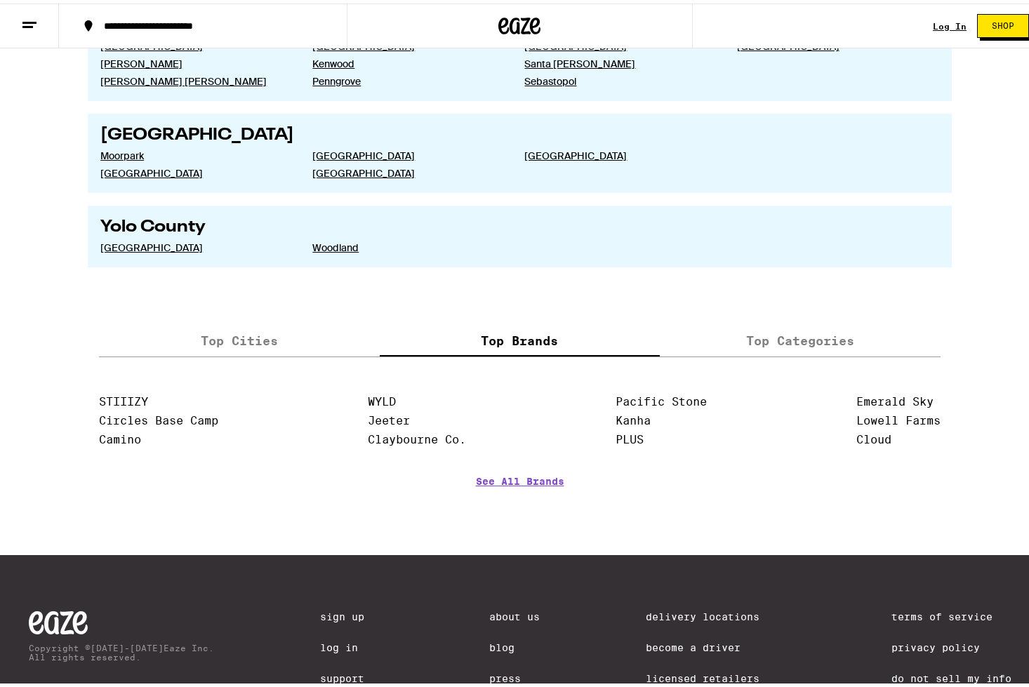
click at [242, 415] on div "Top Cities Top Brands Top Categories [GEOGRAPHIC_DATA] [GEOGRAPHIC_DATA] [GEOGR…" at bounding box center [520, 427] width 843 height 208
click at [239, 353] on label "Top Cities" at bounding box center [239, 338] width 281 height 30
click at [0, 0] on input "Top Cities" at bounding box center [0, 0] width 0 height 0
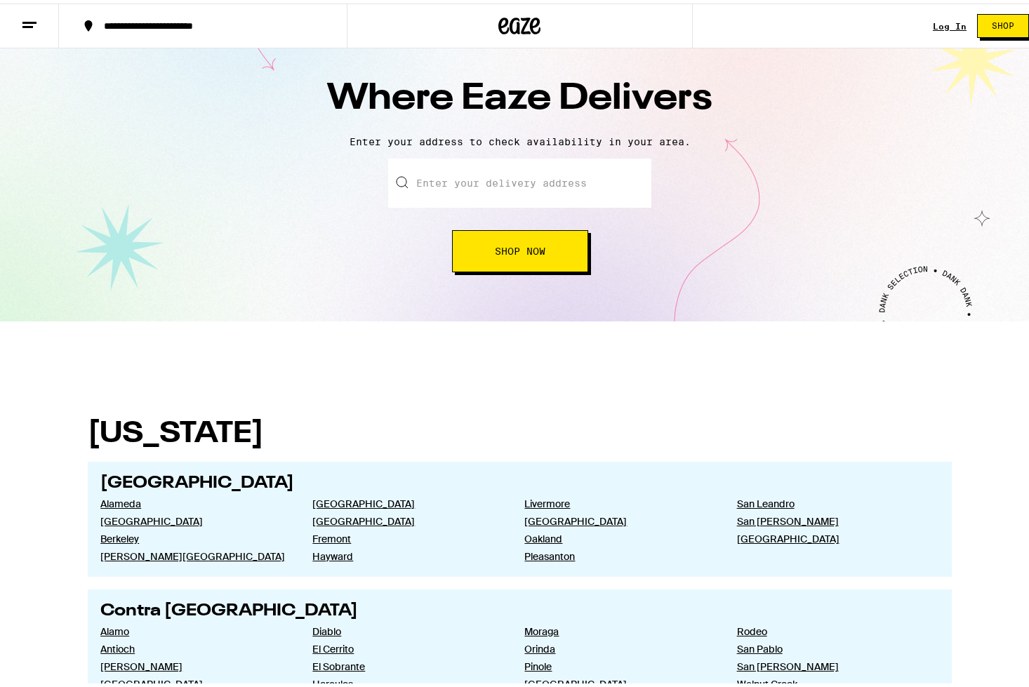
scroll to position [0, 0]
